Goal: Task Accomplishment & Management: Use online tool/utility

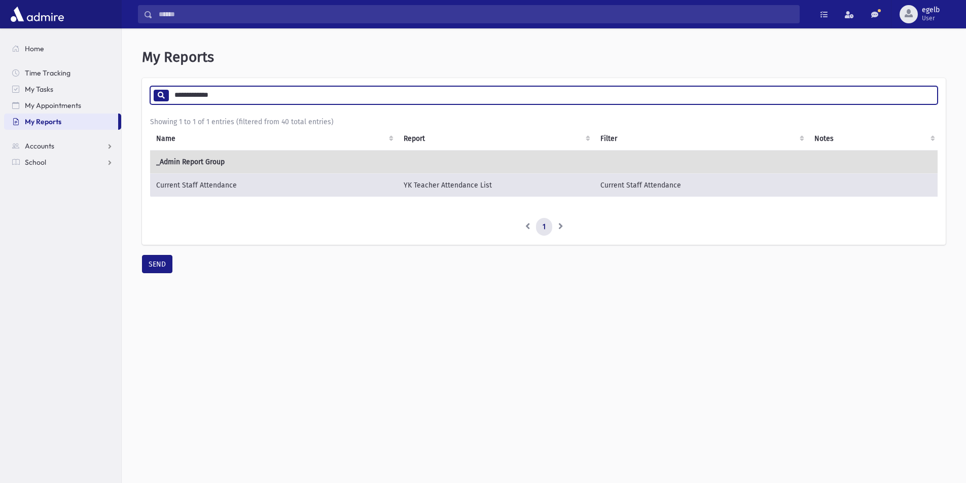
drag, startPoint x: 216, startPoint y: 95, endPoint x: 168, endPoint y: 96, distance: 47.7
click at [168, 96] on input "**********" at bounding box center [552, 95] width 769 height 18
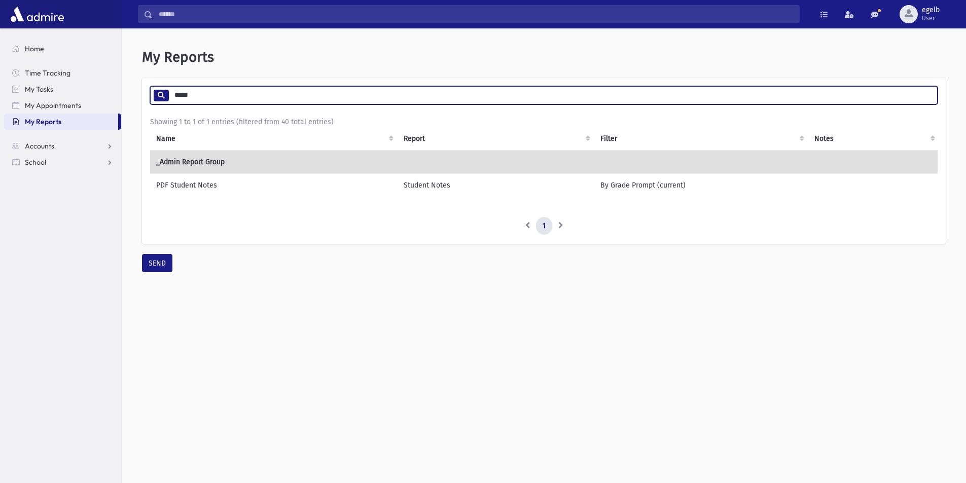
type input "*****"
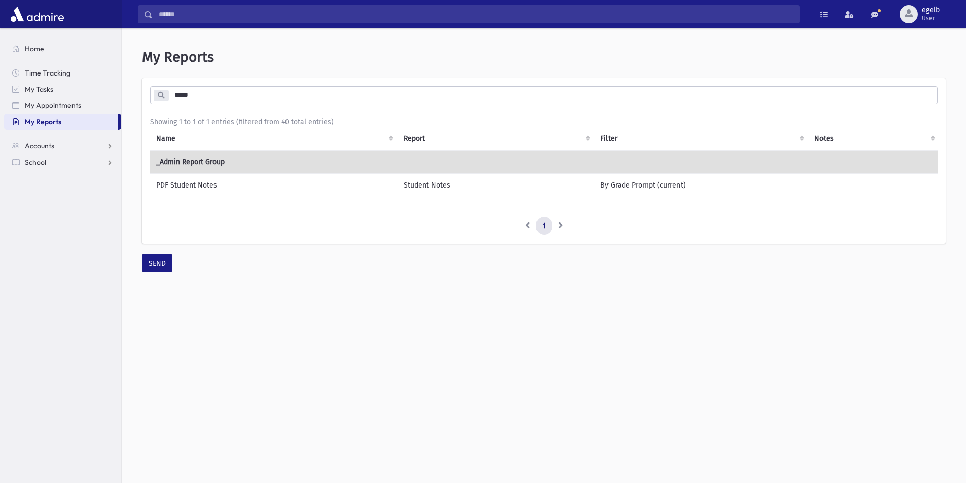
click at [289, 163] on td "_Admin Report Group" at bounding box center [544, 161] width 789 height 23
click at [188, 188] on td "PDF Student Notes" at bounding box center [274, 184] width 248 height 23
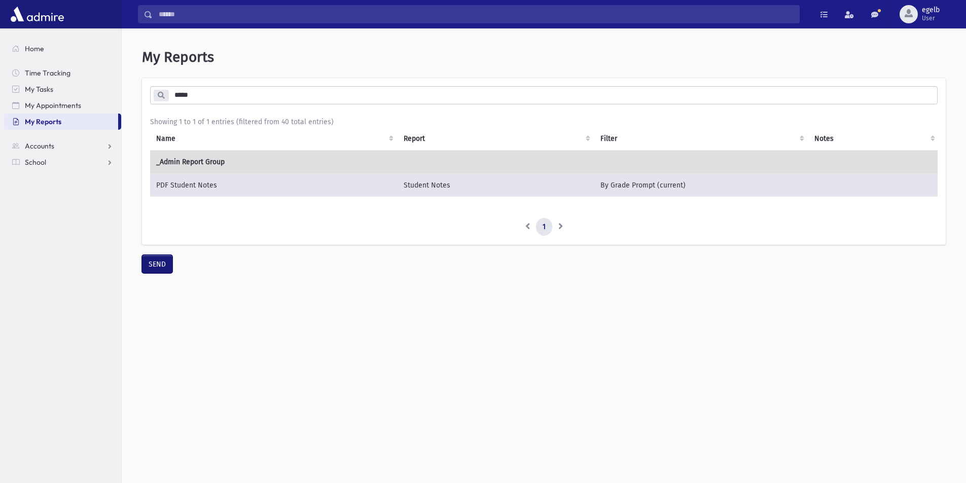
click at [160, 273] on button "SEND" at bounding box center [157, 264] width 30 height 18
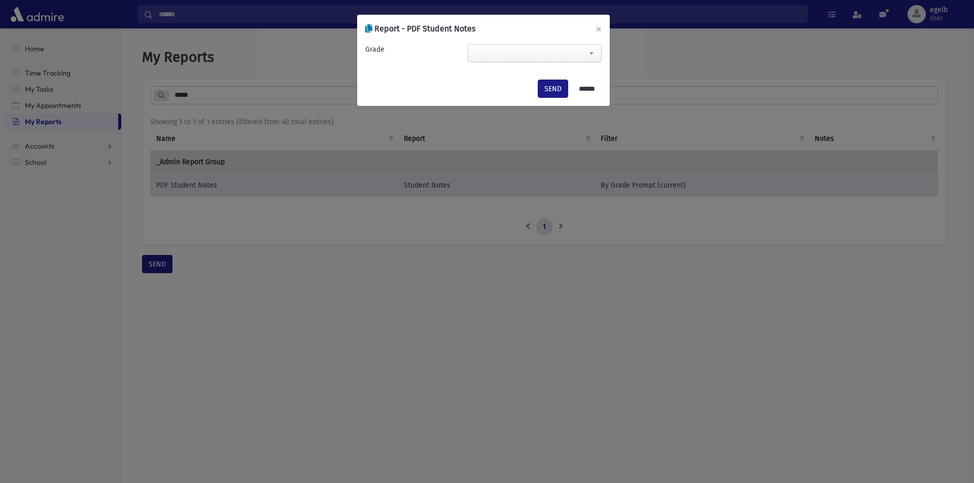
click at [525, 53] on span at bounding box center [535, 53] width 134 height 18
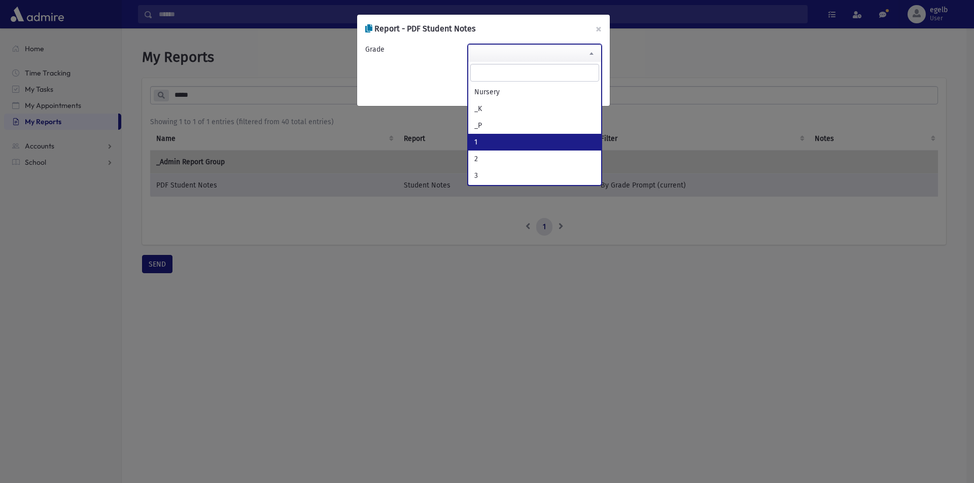
select select "*"
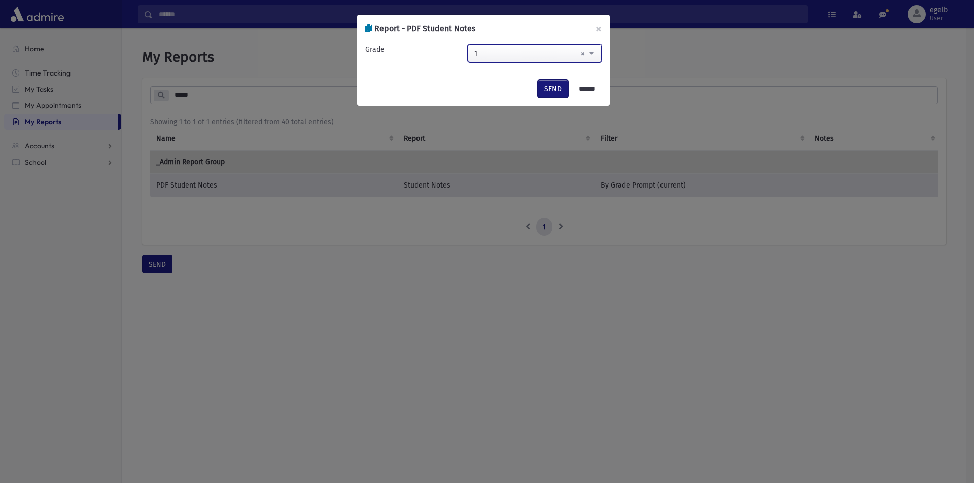
click at [554, 90] on button "SEND" at bounding box center [553, 89] width 30 height 18
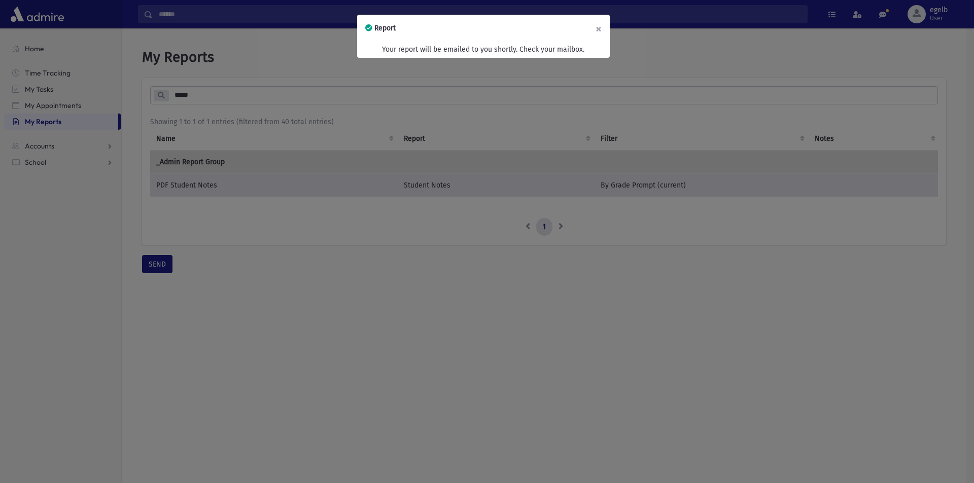
click at [601, 29] on button "×" at bounding box center [598, 29] width 22 height 28
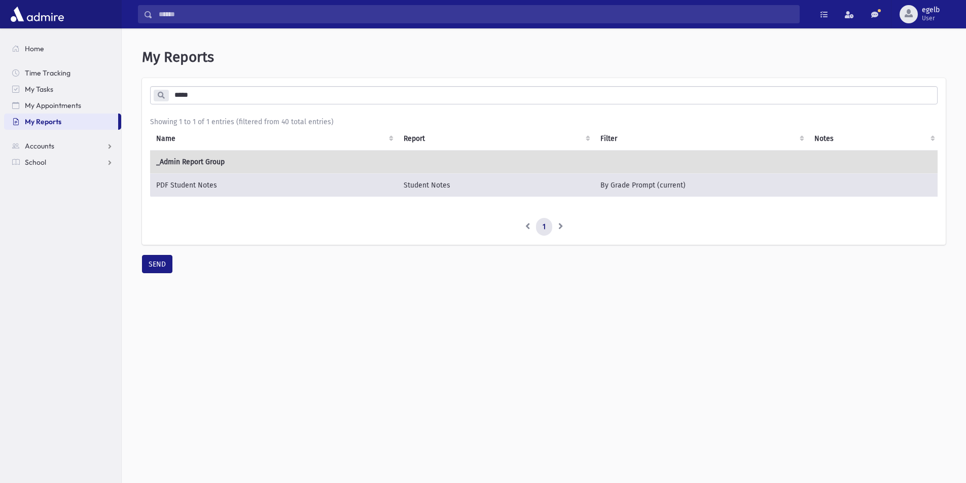
click at [439, 190] on td "Student Notes" at bounding box center [496, 185] width 197 height 24
click at [158, 264] on button "SEND" at bounding box center [157, 264] width 30 height 18
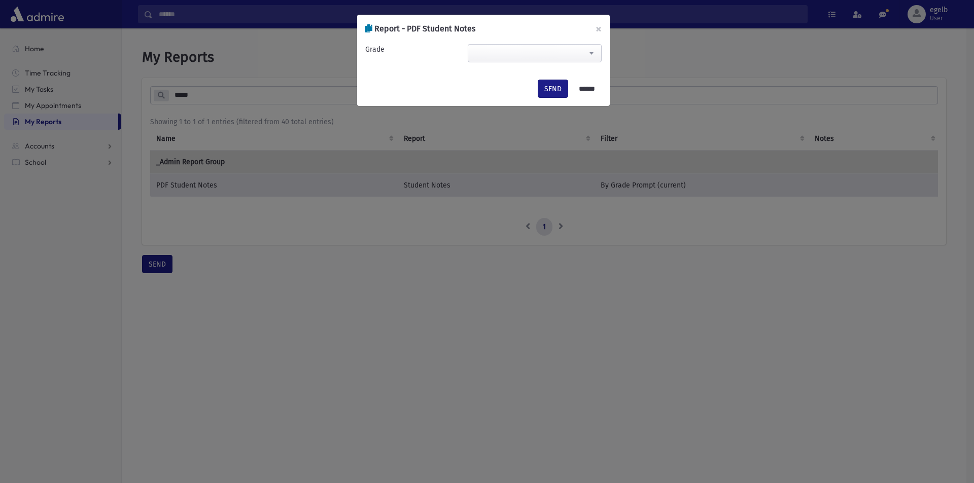
click at [481, 51] on span at bounding box center [535, 53] width 134 height 18
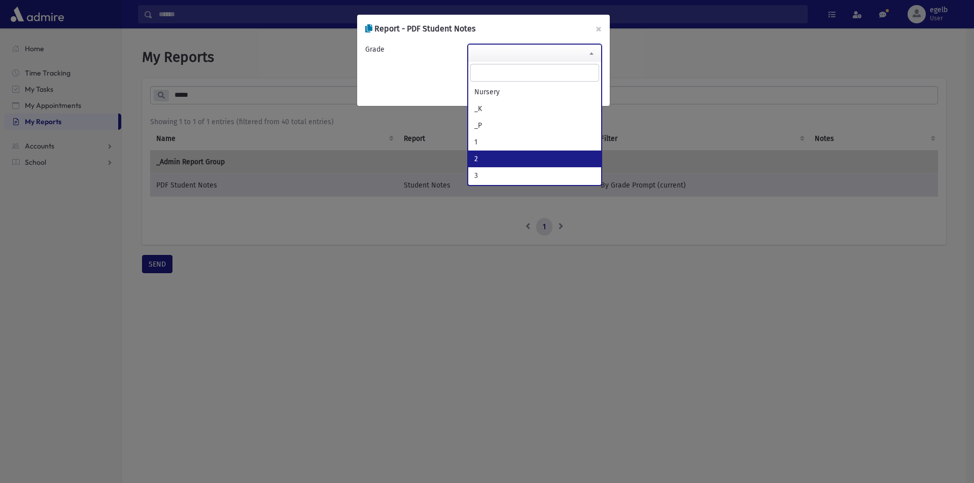
select select "*"
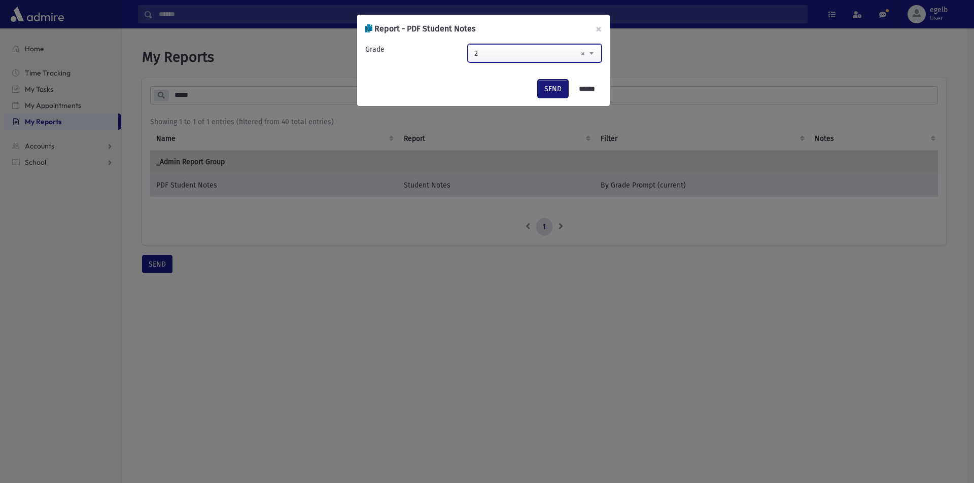
click at [544, 89] on button "SEND" at bounding box center [553, 89] width 30 height 18
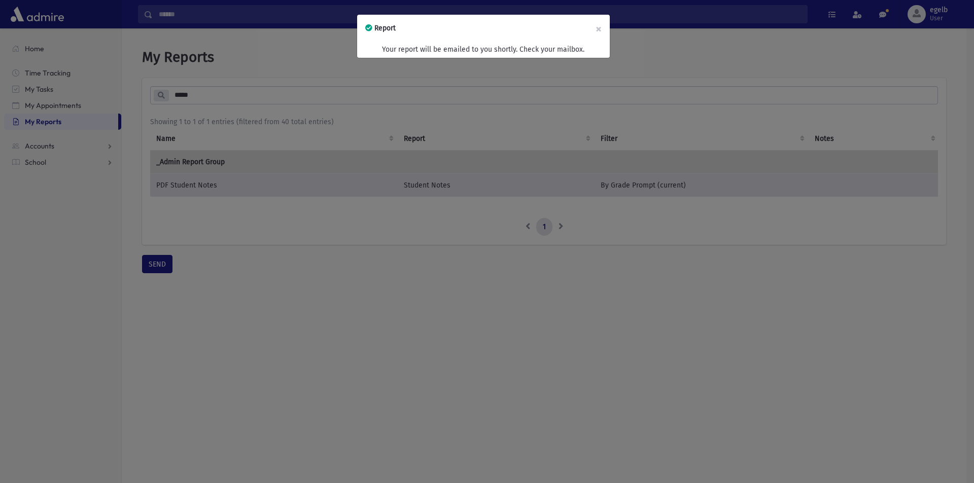
click at [236, 209] on div "Report × Your report will be emailed to you shortly. Check your mailbox." at bounding box center [487, 241] width 974 height 483
